Goal: Task Accomplishment & Management: Use online tool/utility

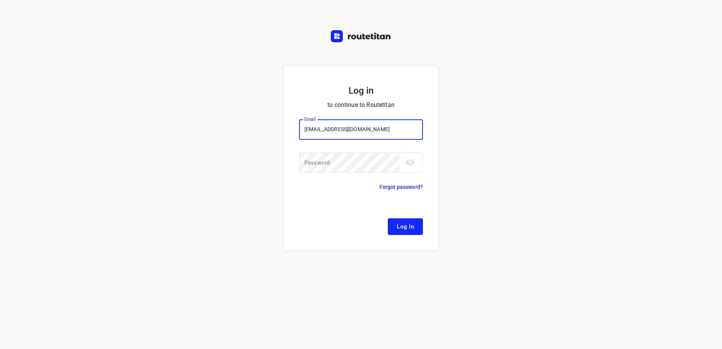
type input "remco@fruitopjewerk.nl"
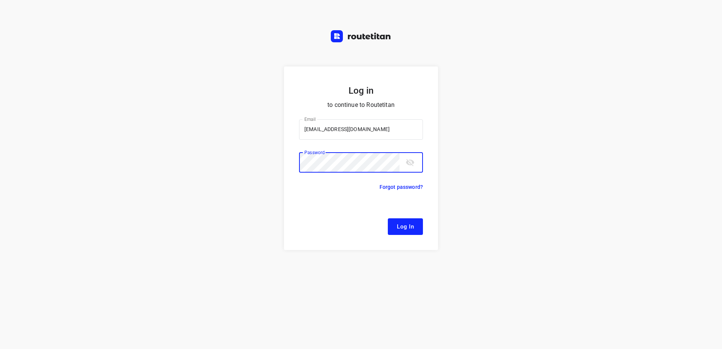
click at [388, 218] on button "Log In" at bounding box center [405, 226] width 35 height 17
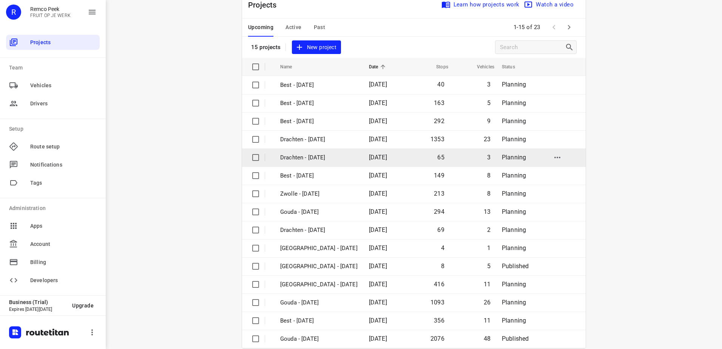
scroll to position [33, 0]
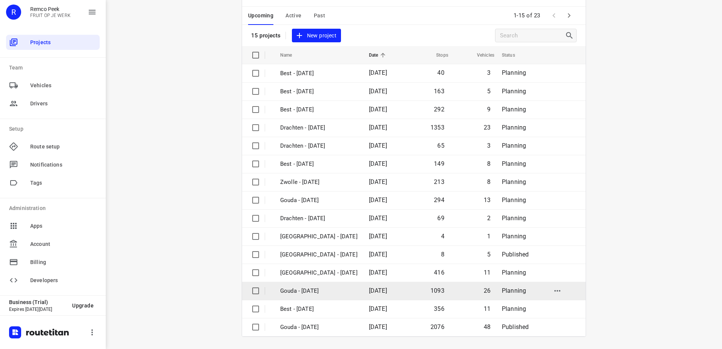
click at [355, 294] on p "Gouda - [DATE]" at bounding box center [318, 291] width 77 height 9
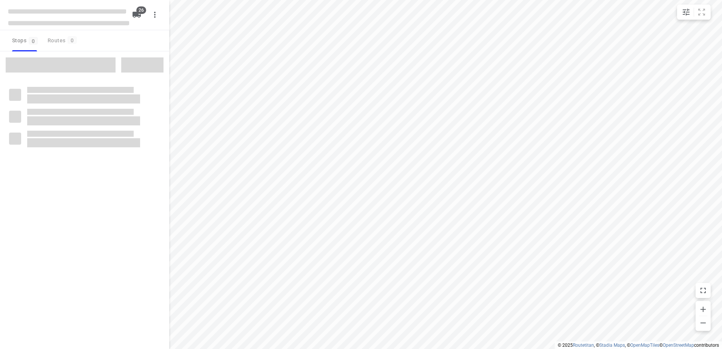
checkbox input "true"
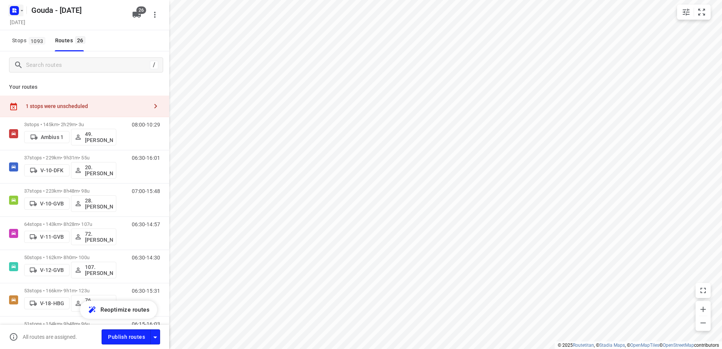
click at [17, 12] on rect "button" at bounding box center [14, 10] width 9 height 9
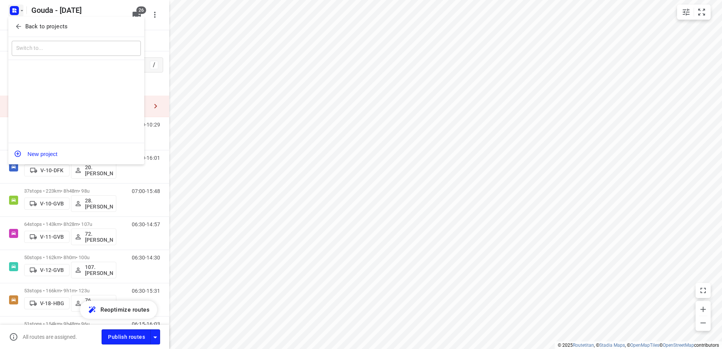
click at [31, 30] on p "Back to projects" at bounding box center [46, 26] width 42 height 9
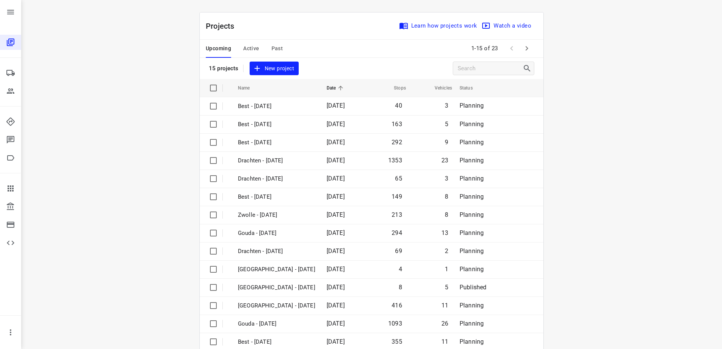
click at [249, 49] on span "Active" at bounding box center [251, 48] width 16 height 9
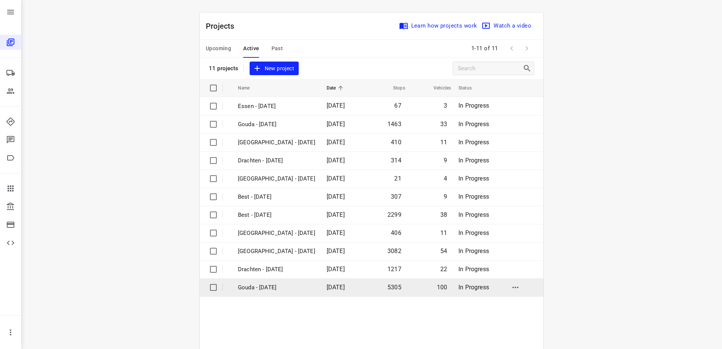
click at [321, 286] on td "[DATE]" at bounding box center [342, 287] width 43 height 18
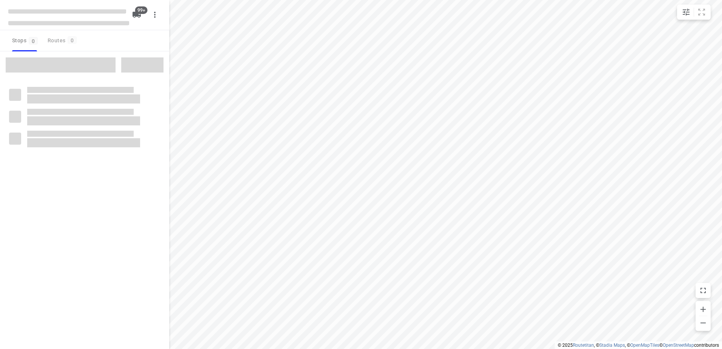
checkbox input "true"
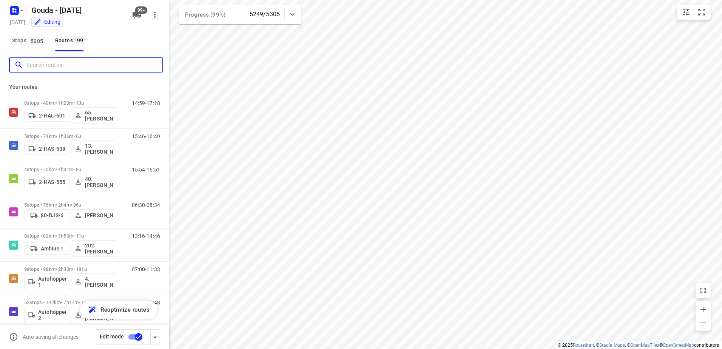
click at [88, 66] on input "Search routes" at bounding box center [94, 65] width 136 height 12
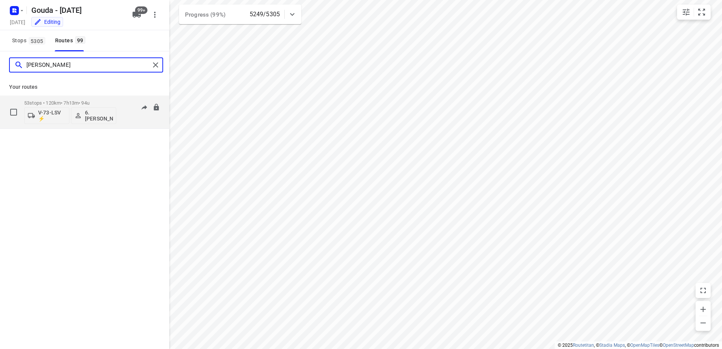
type input "arnold"
click at [90, 100] on div "53 stops • 120km • 7h13m • 94u V-73-LSV ⚡ 6. Arnold Smit" at bounding box center [70, 111] width 92 height 31
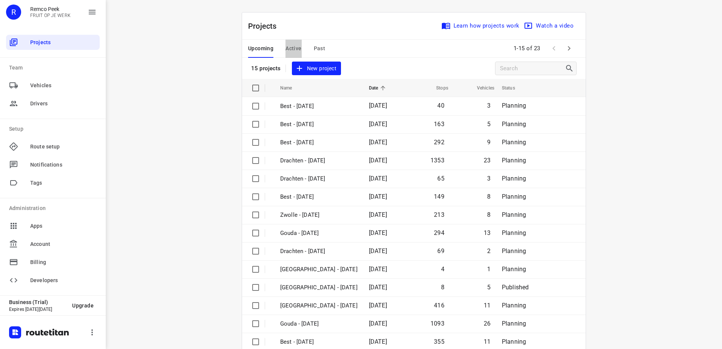
click at [291, 43] on button "Active" at bounding box center [294, 49] width 16 height 18
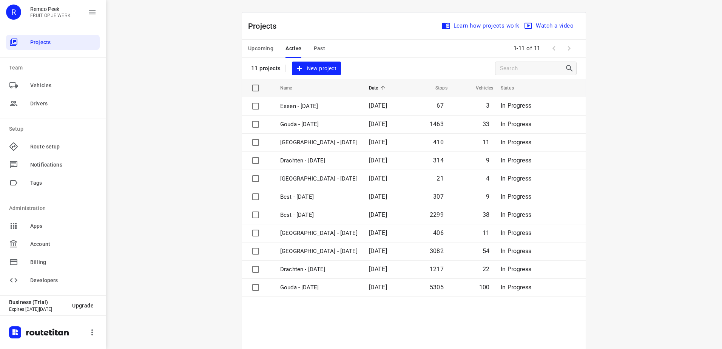
click at [257, 44] on span "Upcoming" at bounding box center [260, 48] width 25 height 9
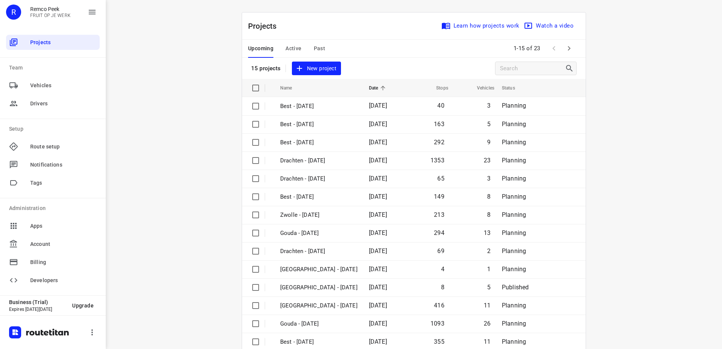
click at [565, 48] on icon "button" at bounding box center [569, 48] width 9 height 9
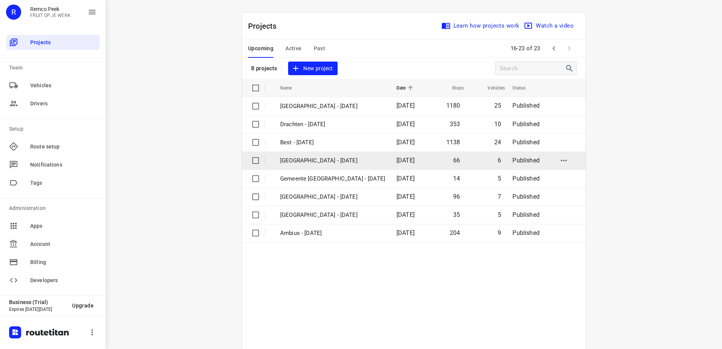
click at [345, 161] on p "[GEOGRAPHIC_DATA] - [DATE]" at bounding box center [332, 160] width 105 height 9
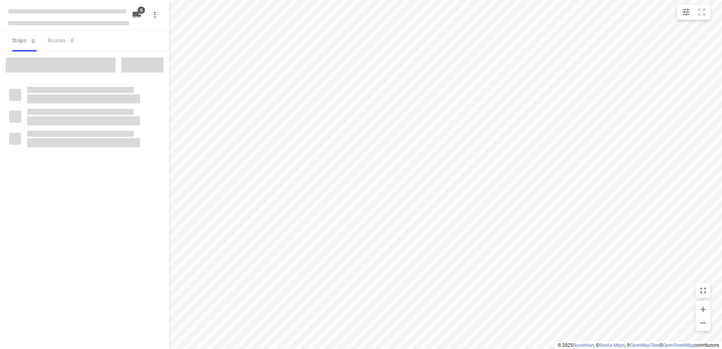
checkbox input "true"
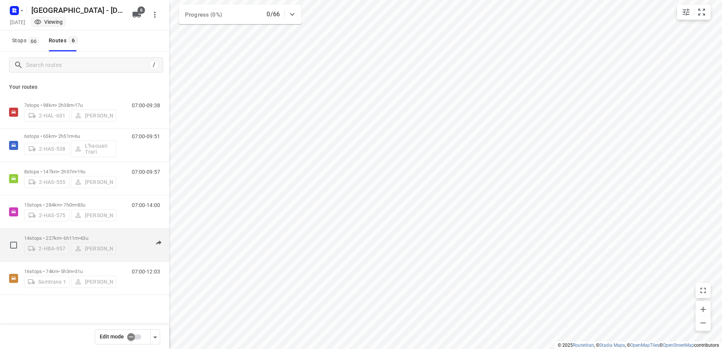
click at [78, 235] on p "14 stops • 227km • 6h11m • 43u" at bounding box center [70, 238] width 92 height 6
